Goal: Information Seeking & Learning: Learn about a topic

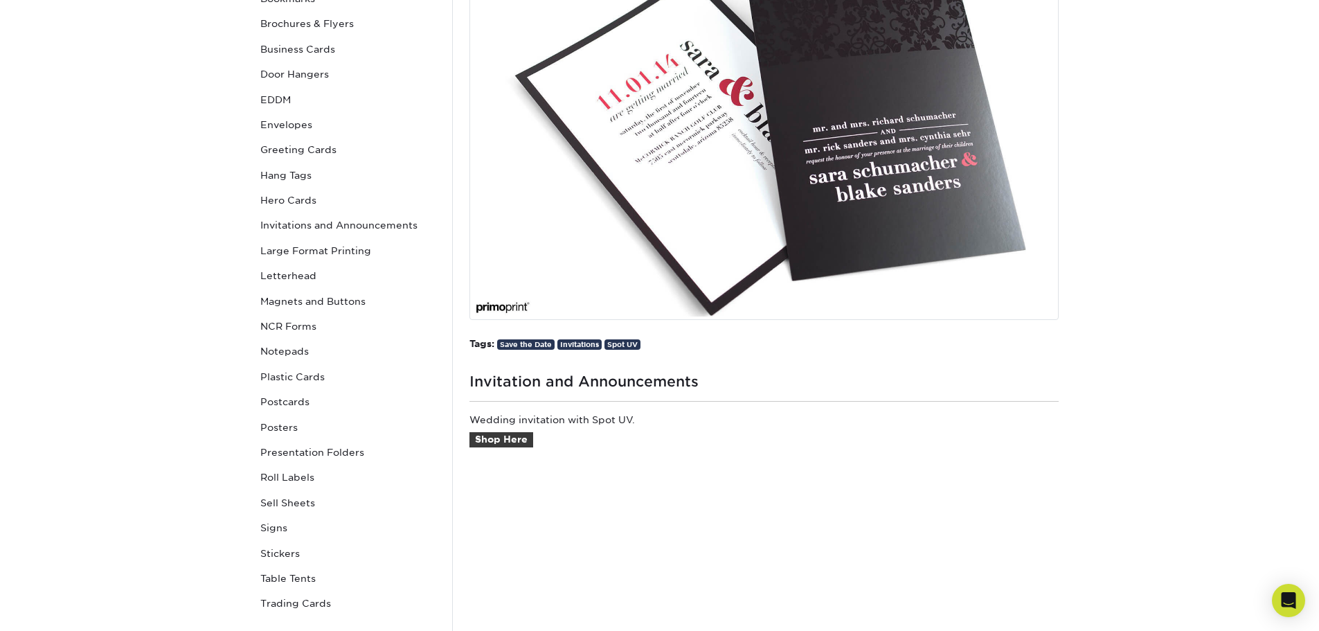
scroll to position [416, 0]
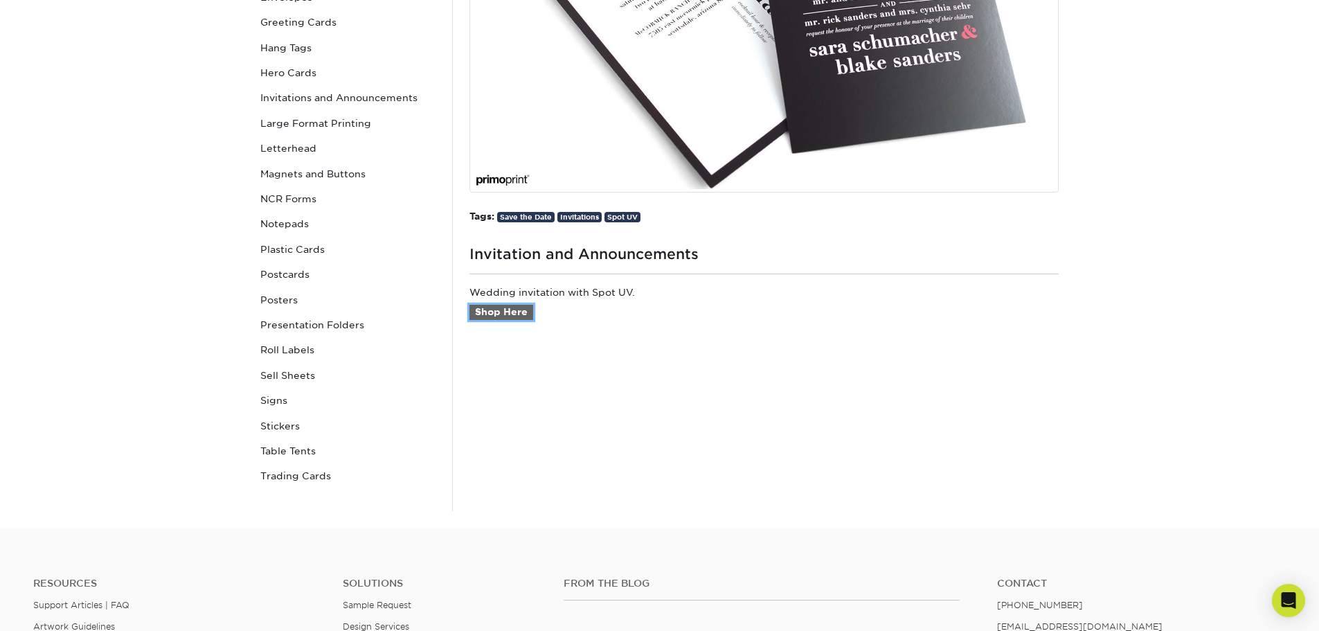
click at [503, 309] on link "Shop Here" at bounding box center [502, 312] width 64 height 15
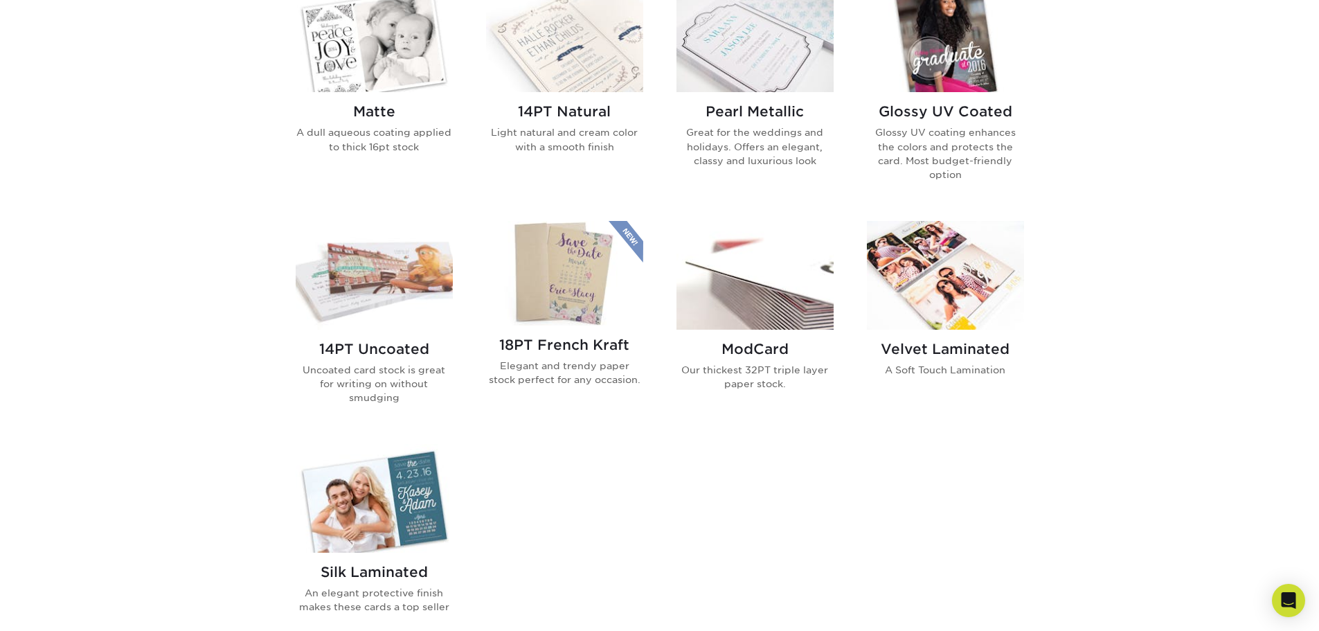
scroll to position [693, 0]
